Goal: Information Seeking & Learning: Find specific fact

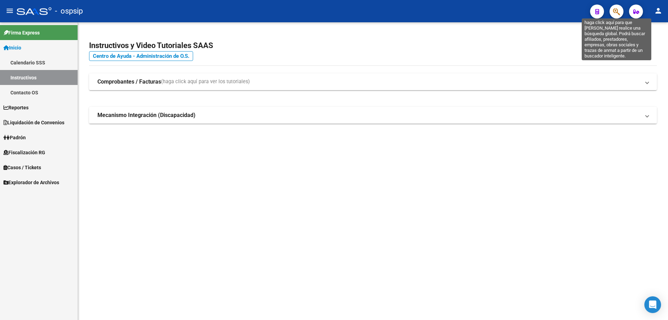
click at [619, 15] on icon "button" at bounding box center [616, 12] width 7 height 8
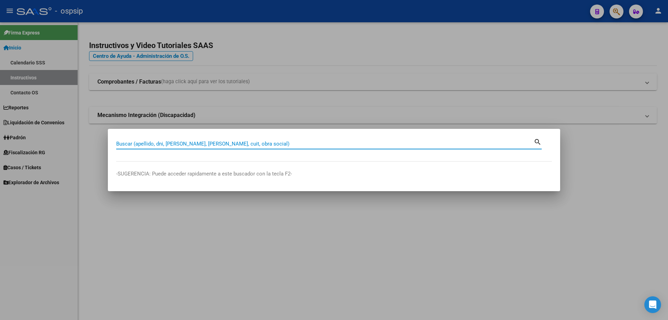
click at [369, 145] on input "Buscar (apellido, dni, [PERSON_NAME], [PERSON_NAME], cuit, obra social)" at bounding box center [325, 144] width 418 height 6
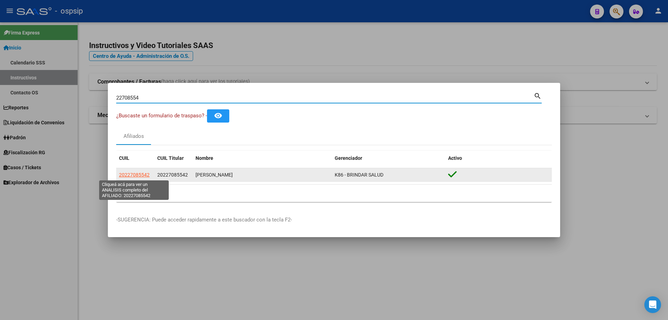
click at [143, 174] on span "20227085542" at bounding box center [134, 175] width 31 height 6
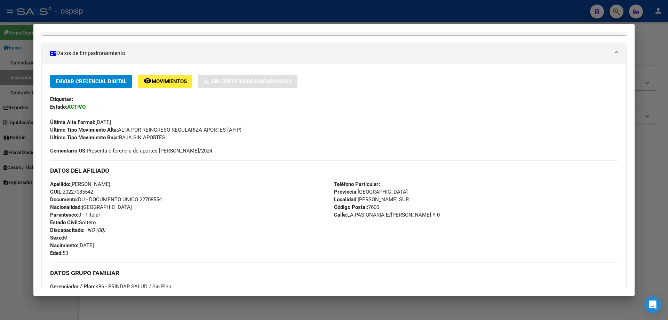
scroll to position [162, 0]
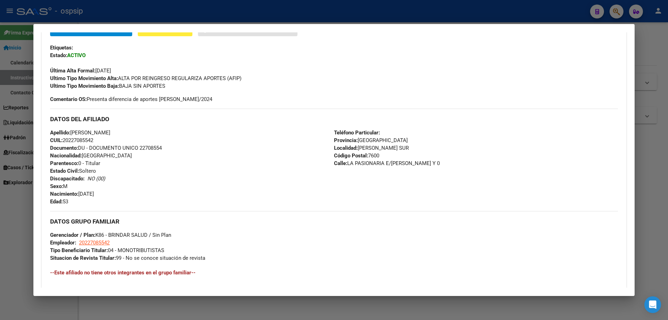
click at [596, 133] on div "Teléfono Particular: Provincia: [GEOGRAPHIC_DATA] Localidad: [PERSON_NAME] SUR …" at bounding box center [476, 167] width 284 height 77
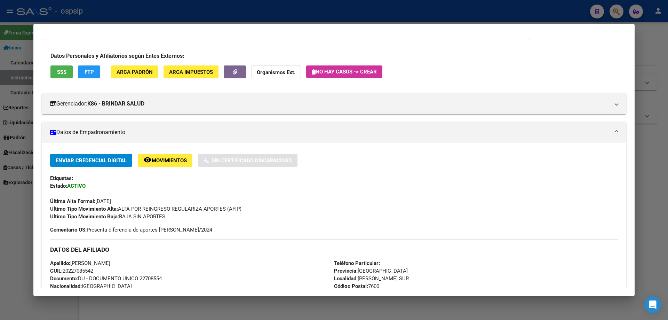
scroll to position [0, 0]
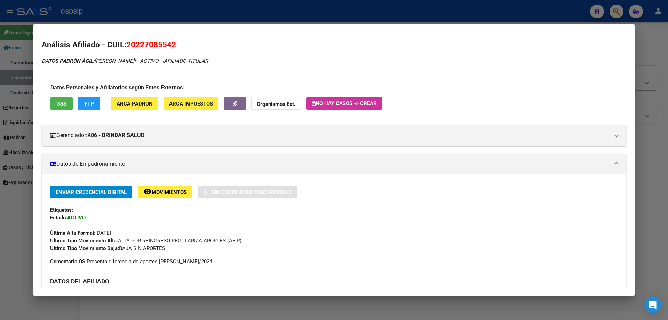
click at [646, 230] on div at bounding box center [334, 160] width 668 height 320
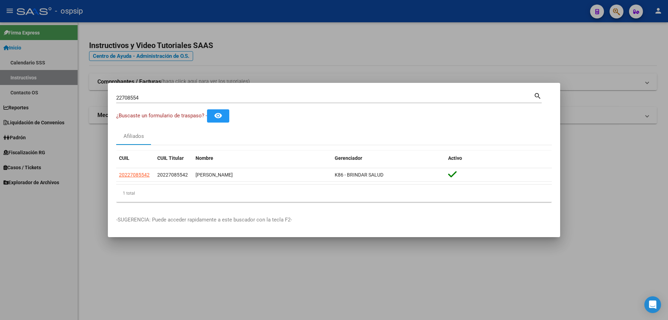
click at [212, 95] on input "22708554" at bounding box center [325, 98] width 418 height 6
type input "2"
type input "49231787"
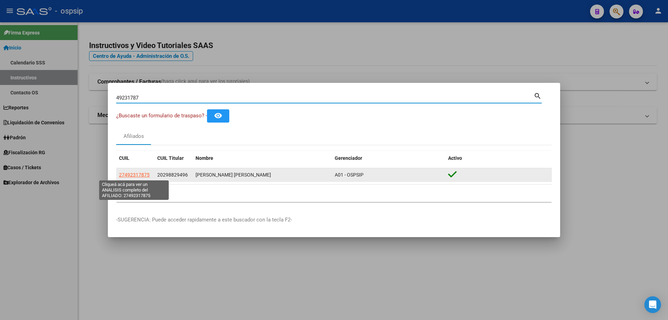
click at [129, 177] on span "27492317875" at bounding box center [134, 175] width 31 height 6
type textarea "27492317875"
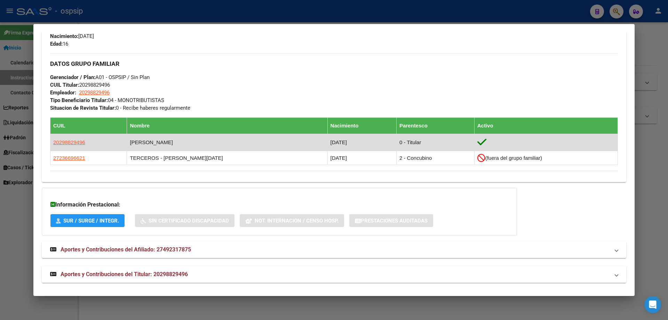
scroll to position [294, 0]
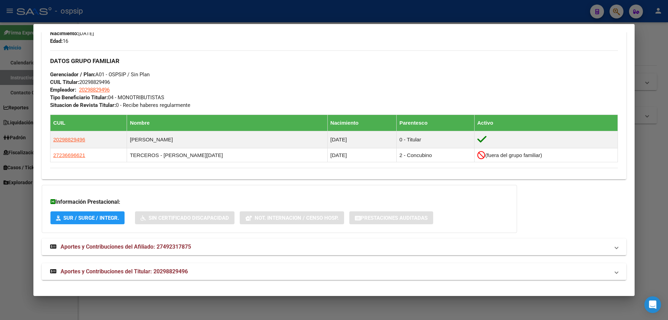
click at [127, 270] on span "Aportes y Contribuciones del Titular: 20298829496" at bounding box center [124, 271] width 127 height 7
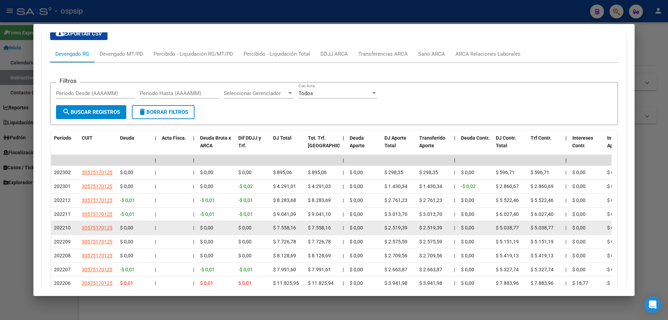
scroll to position [464, 0]
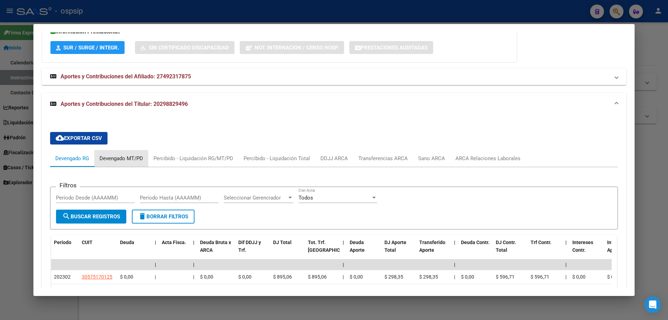
click at [123, 159] on div "Devengado MT/PD" at bounding box center [122, 159] width 44 height 8
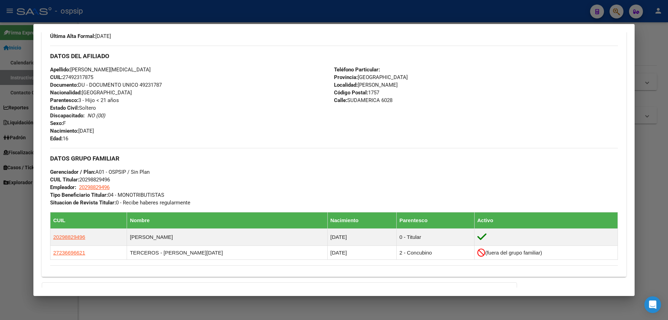
scroll to position [186, 0]
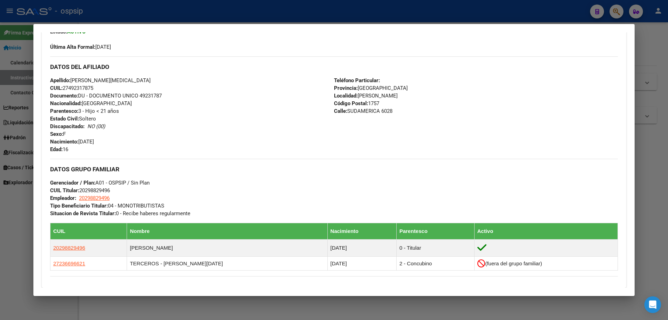
click at [178, 133] on div "Apellido: [PERSON_NAME][MEDICAL_DATA] CUIL: 27492317875 Documento: DU - DOCUMEN…" at bounding box center [192, 115] width 284 height 77
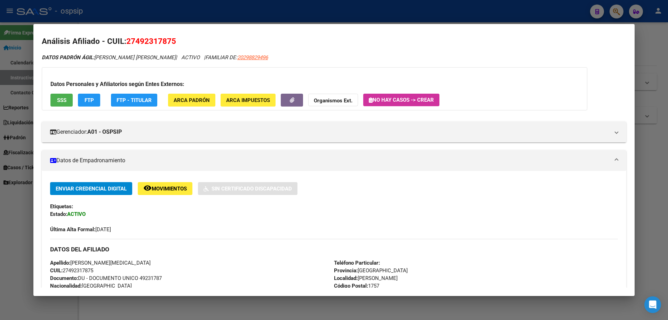
scroll to position [0, 0]
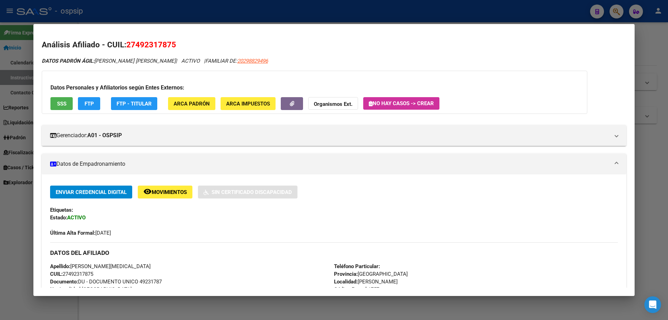
click at [652, 203] on div at bounding box center [334, 160] width 668 height 320
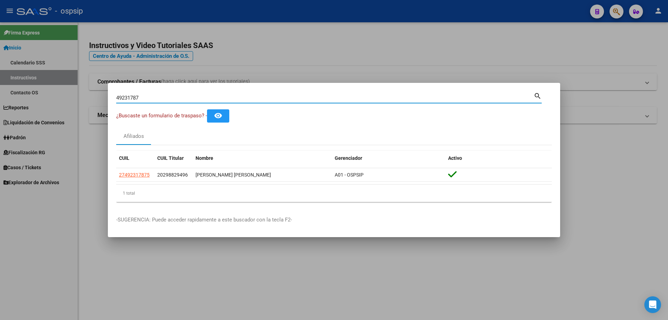
click at [211, 96] on input "49231787" at bounding box center [325, 98] width 418 height 6
type input "4"
type input "56951184"
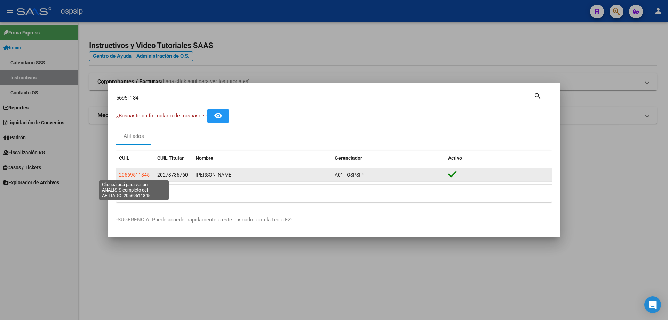
click at [139, 175] on span "20569511845" at bounding box center [134, 175] width 31 height 6
type textarea "20569511845"
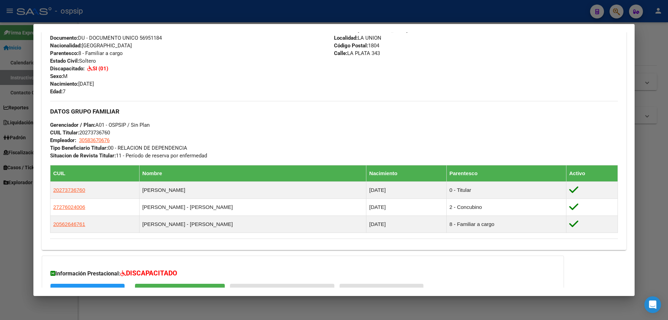
scroll to position [316, 0]
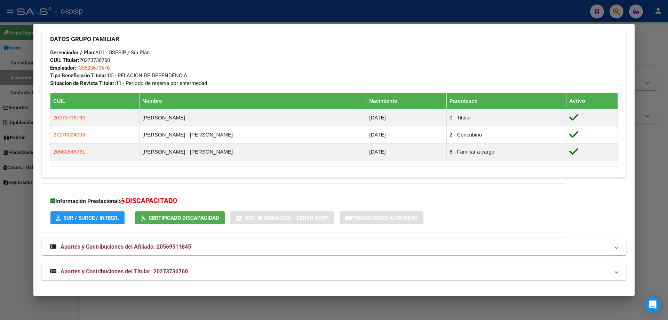
click at [136, 269] on span "Aportes y Contribuciones del Titular: 20273736760" at bounding box center [124, 271] width 127 height 7
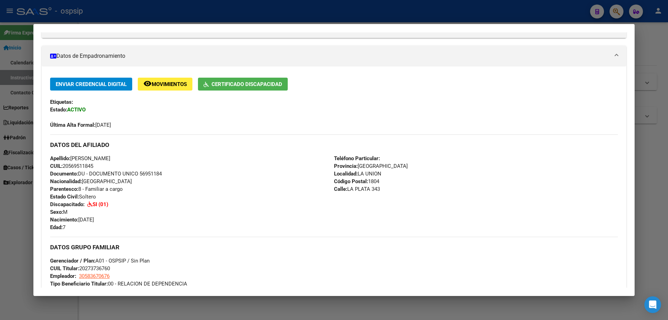
scroll to position [73, 0]
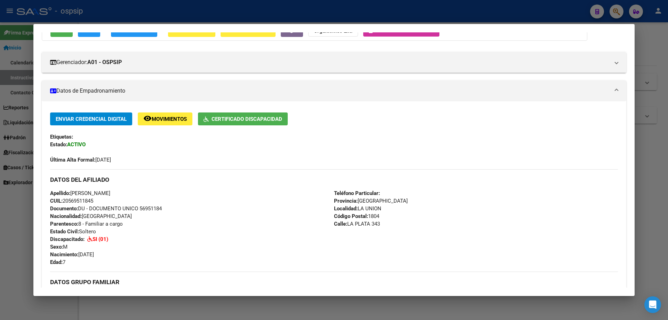
click at [566, 188] on div "DATOS DEL AFILIADO" at bounding box center [334, 179] width 568 height 20
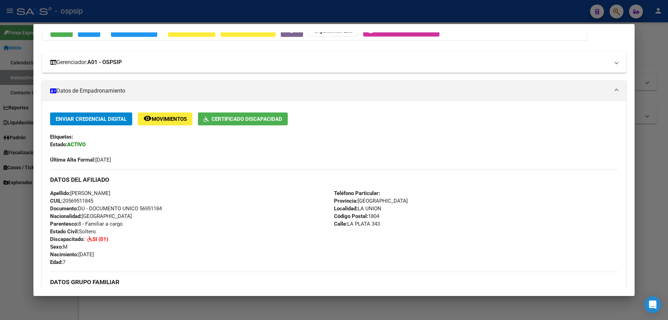
click at [171, 70] on mat-expansion-panel-header "Gerenciador: A01 - OSPSIP" at bounding box center [334, 62] width 585 height 21
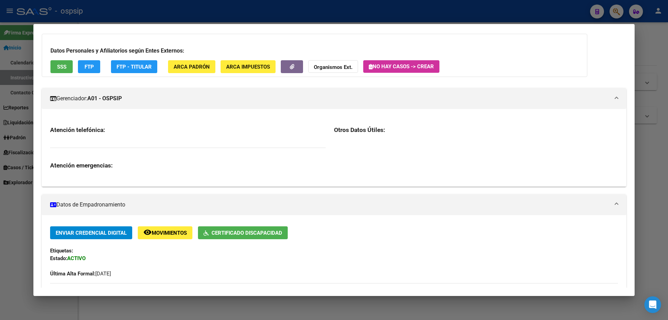
scroll to position [0, 0]
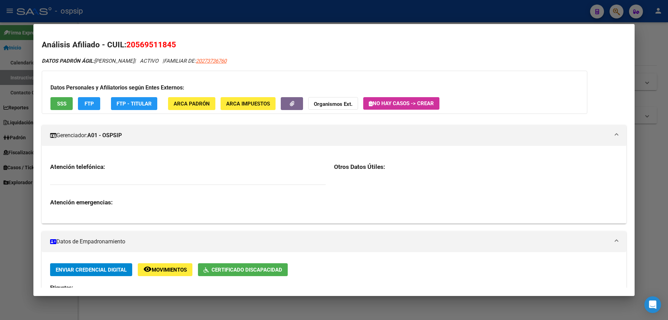
click at [652, 238] on div at bounding box center [334, 160] width 668 height 320
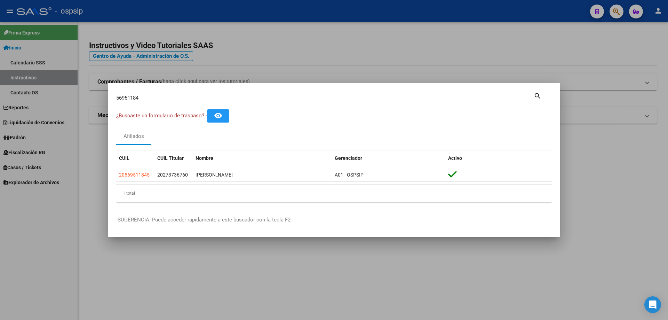
click at [292, 88] on mat-dialog-container "56951184 Buscar (apellido, dni, cuil, nro traspaso, cuit, obra social) search ¿…" at bounding box center [334, 160] width 453 height 155
click at [290, 95] on input "56951184" at bounding box center [325, 98] width 418 height 6
type input "5"
type input "30414136"
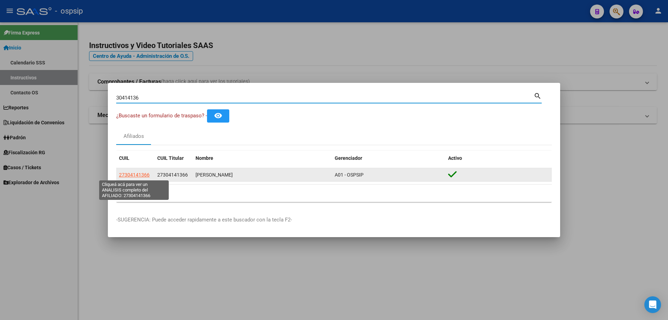
click at [139, 175] on span "27304141366" at bounding box center [134, 175] width 31 height 6
type textarea "27304141366"
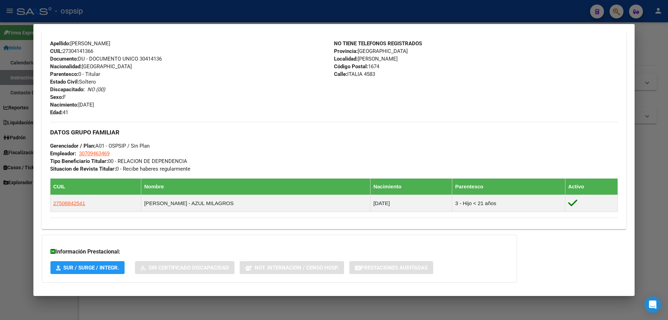
scroll to position [277, 0]
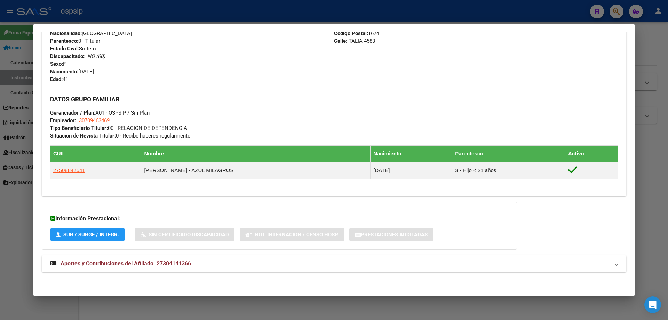
click at [141, 260] on span "Aportes y Contribuciones del Afiliado: 27304141366" at bounding box center [126, 263] width 131 height 7
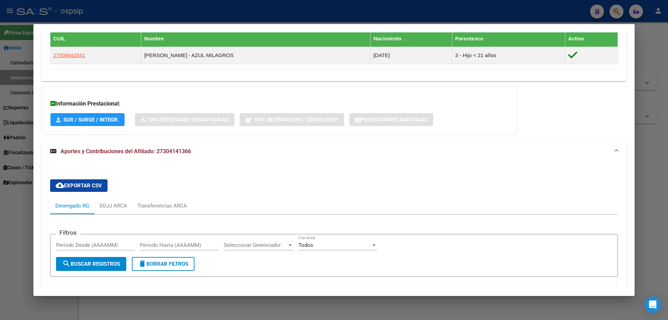
scroll to position [397, 0]
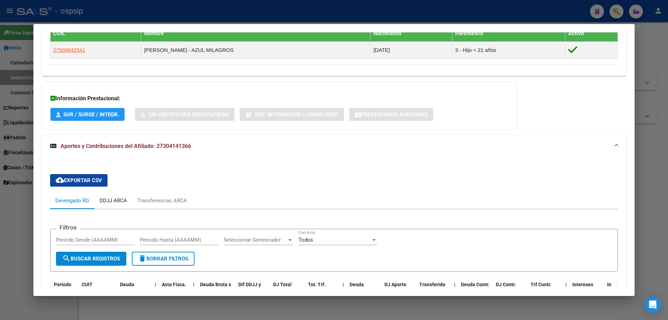
click at [123, 201] on div "DDJJ ARCA" at bounding box center [114, 201] width 28 height 8
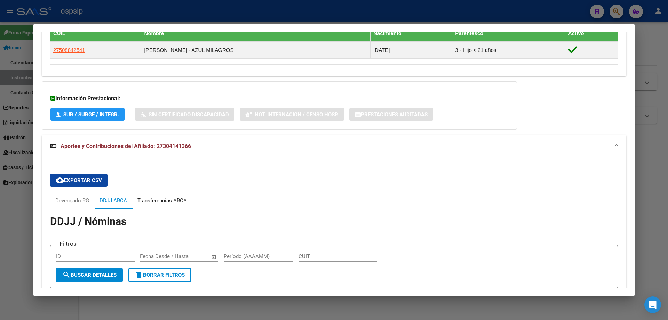
click at [150, 200] on div "Transferencias ARCA" at bounding box center [162, 201] width 49 height 8
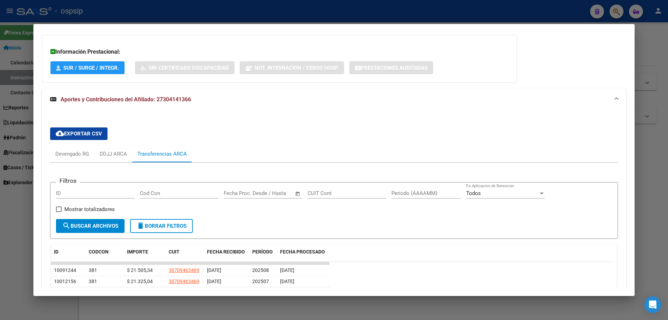
scroll to position [432, 0]
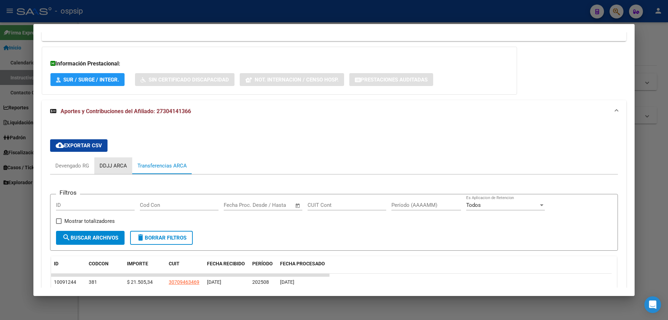
click at [118, 167] on div "DDJJ ARCA" at bounding box center [114, 166] width 28 height 8
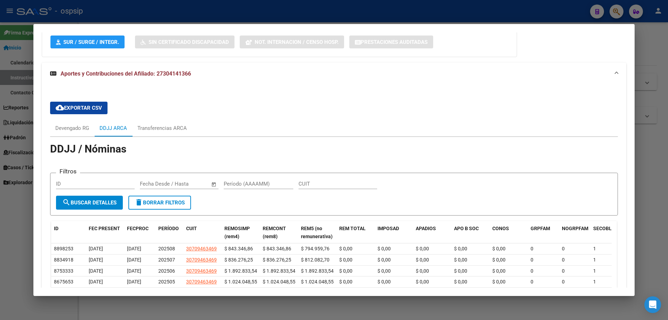
scroll to position [466, 0]
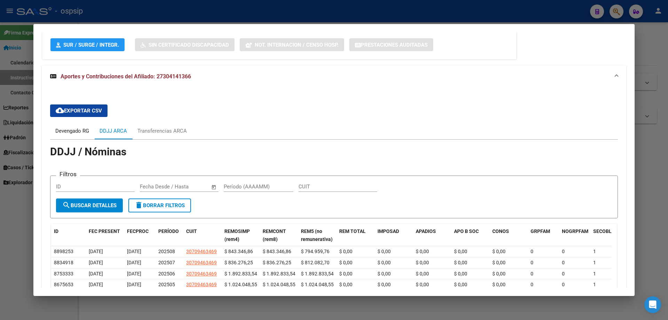
click at [77, 132] on div "Devengado RG" at bounding box center [72, 131] width 34 height 8
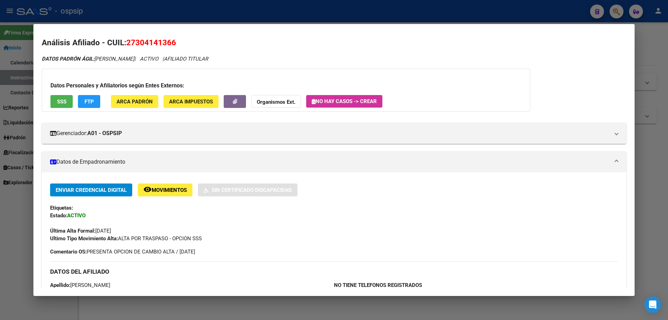
scroll to position [0, 0]
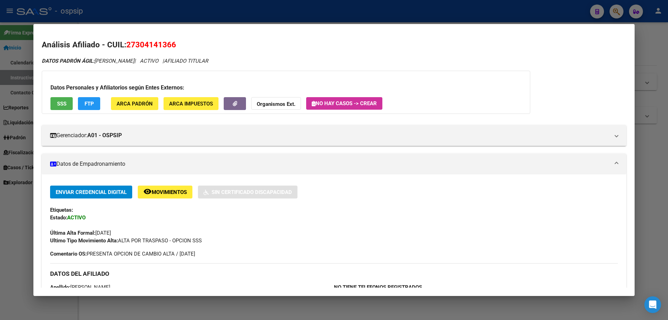
click at [639, 225] on div at bounding box center [334, 160] width 668 height 320
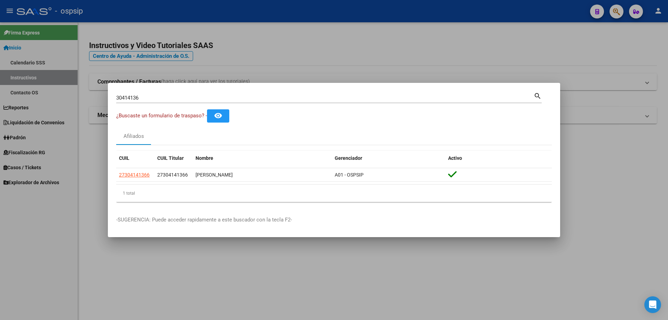
drag, startPoint x: 277, startPoint y: 82, endPoint x: 276, endPoint y: 89, distance: 6.7
click at [277, 82] on div at bounding box center [334, 160] width 668 height 320
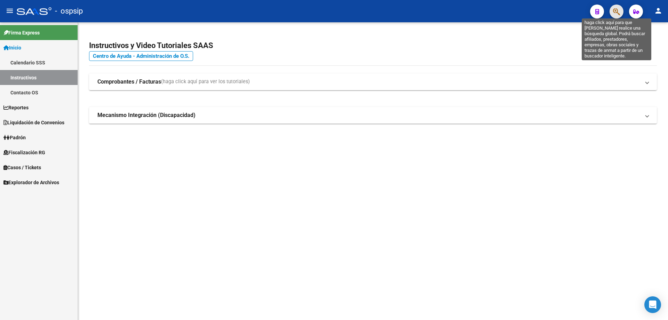
click at [619, 11] on icon "button" at bounding box center [616, 12] width 7 height 8
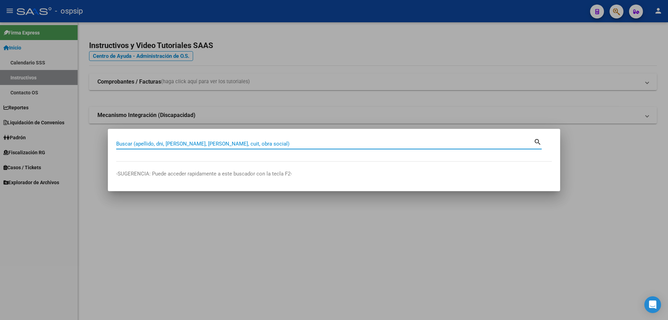
click at [318, 138] on div "Buscar (apellido, dni, [PERSON_NAME], nro traspaso, cuit, obra social) search" at bounding box center [329, 143] width 426 height 12
click at [315, 142] on input "Buscar (apellido, dni, [PERSON_NAME], [PERSON_NAME], cuit, obra social)" at bounding box center [325, 144] width 418 height 6
type input "2"
type input "56951184"
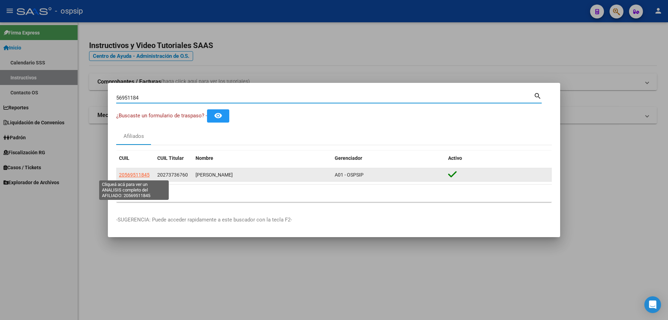
click at [134, 176] on span "20569511845" at bounding box center [134, 175] width 31 height 6
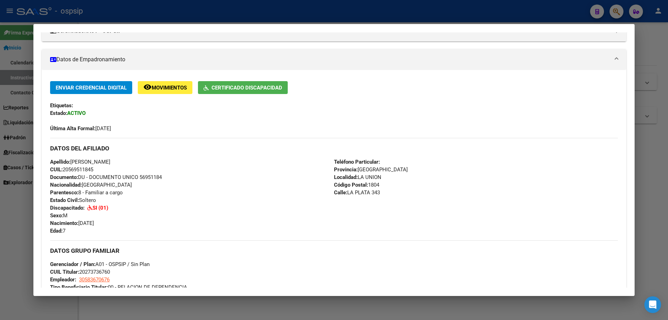
scroll to position [244, 0]
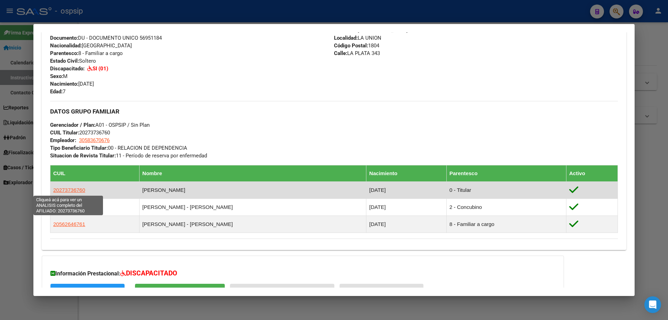
click at [70, 190] on span "20273736760" at bounding box center [69, 190] width 32 height 6
type textarea "20273736760"
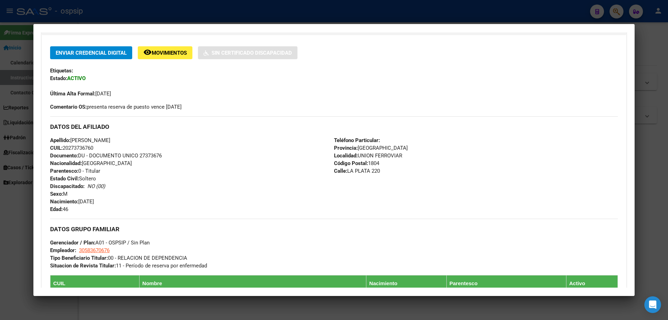
scroll to position [209, 0]
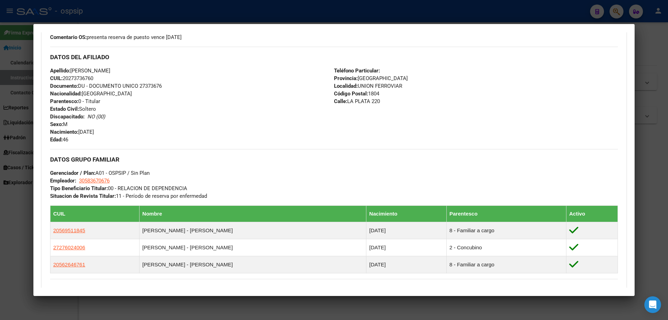
click at [234, 193] on div "DATOS GRUPO FAMILIAR Gerenciador / Plan: A01 - OSPSIP / Sin Plan Empleador: 305…" at bounding box center [334, 174] width 568 height 51
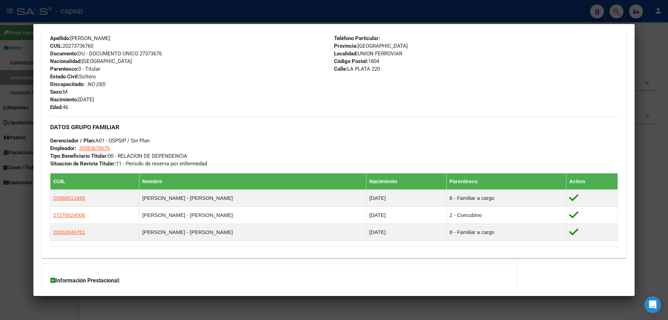
scroll to position [244, 0]
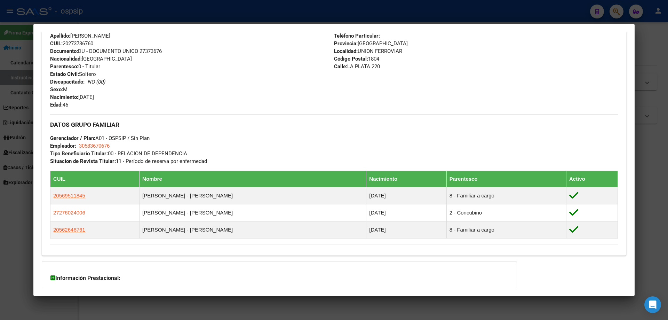
click at [654, 187] on div at bounding box center [334, 160] width 668 height 320
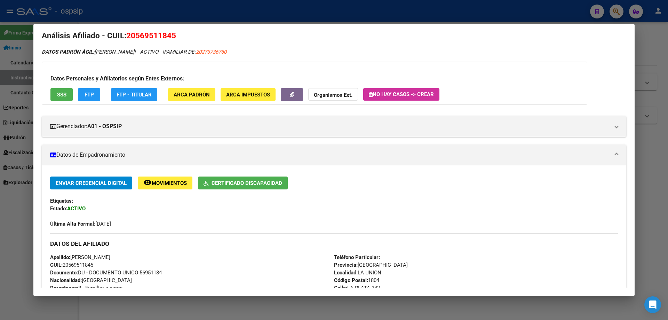
scroll to position [0, 0]
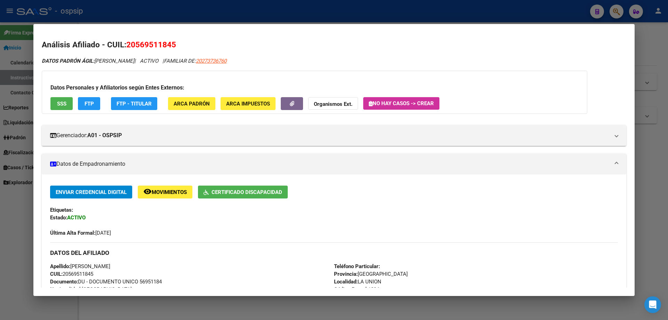
click at [651, 204] on div at bounding box center [334, 160] width 668 height 320
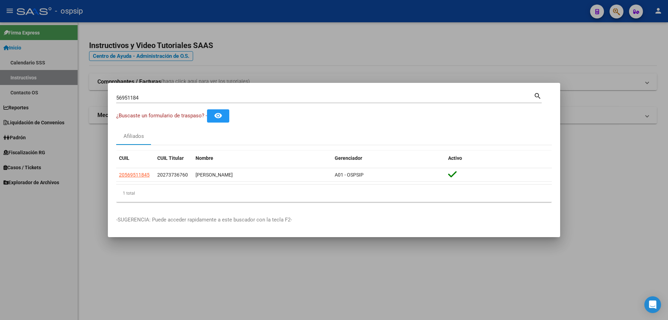
click at [198, 95] on input "56951184" at bounding box center [325, 98] width 418 height 6
type input "5"
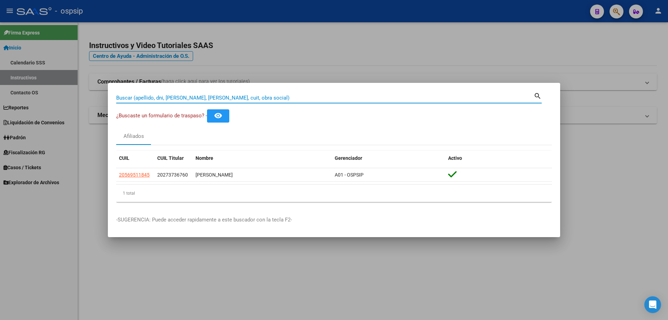
paste input "20-25397994-200"
click at [182, 96] on input "20-25397994-200" at bounding box center [325, 98] width 418 height 6
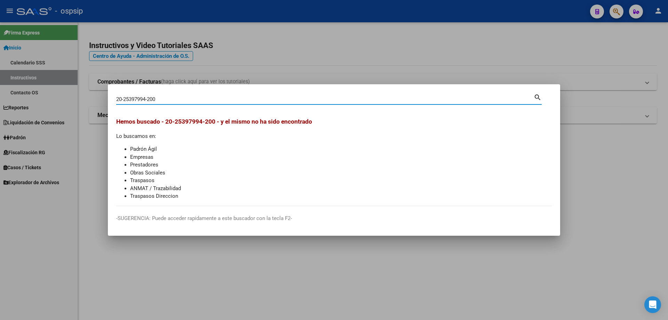
click at [182, 96] on input "20-25397994-200" at bounding box center [325, 99] width 418 height 6
click at [181, 102] on input "20-25397994-200" at bounding box center [325, 99] width 418 height 6
click at [149, 96] on input "20-25397994-200" at bounding box center [325, 99] width 418 height 6
click at [123, 98] on input "20-25397994200" at bounding box center [325, 99] width 418 height 6
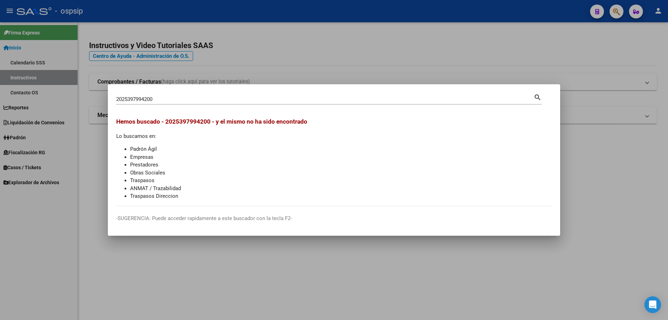
click at [157, 95] on div "2025397994200 Buscar (apellido, dni, cuil, [PERSON_NAME], cuit, obra social)" at bounding box center [325, 99] width 418 height 10
click at [157, 97] on input "2025397994200" at bounding box center [325, 99] width 418 height 6
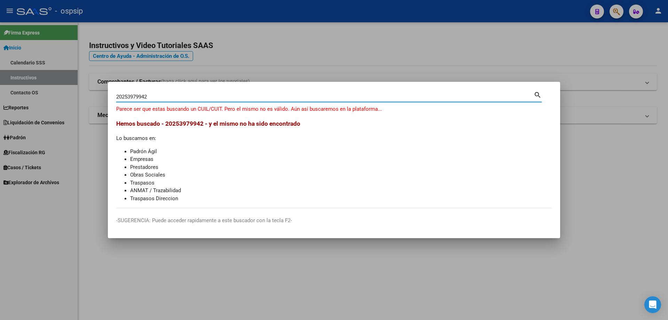
type input "20253979942"
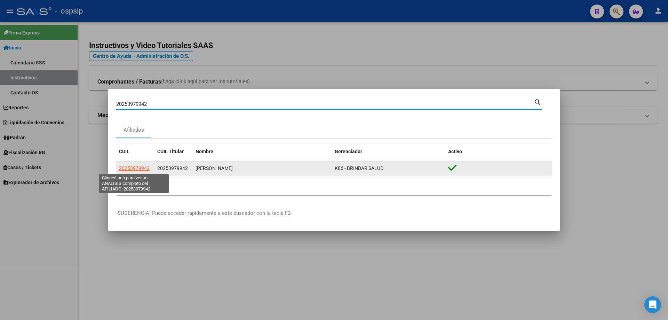
click at [143, 169] on span "20253979942" at bounding box center [134, 168] width 31 height 6
type textarea "20253979942"
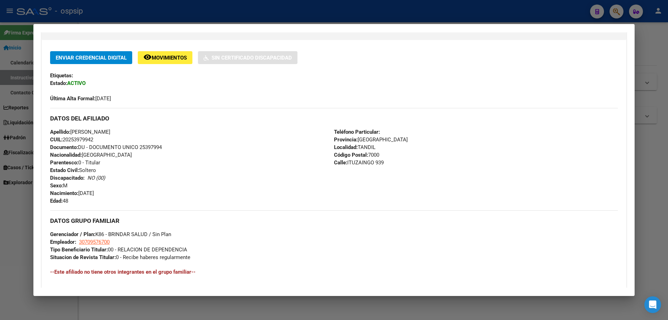
scroll to position [134, 0]
click at [653, 228] on div at bounding box center [334, 160] width 668 height 320
